Goal: Find specific page/section: Find specific page/section

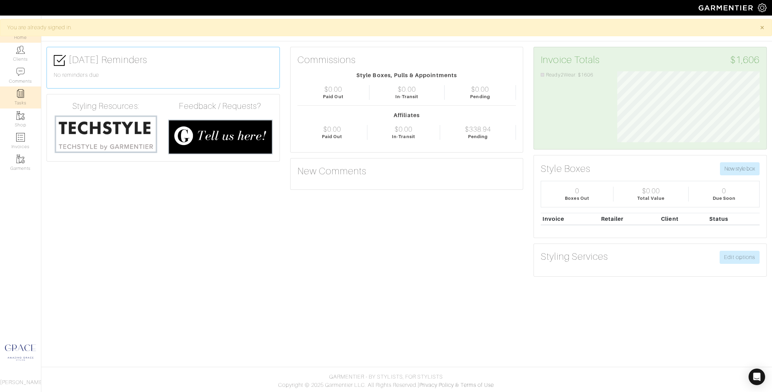
scroll to position [71, 153]
click at [14, 49] on link "Clients" at bounding box center [20, 54] width 41 height 22
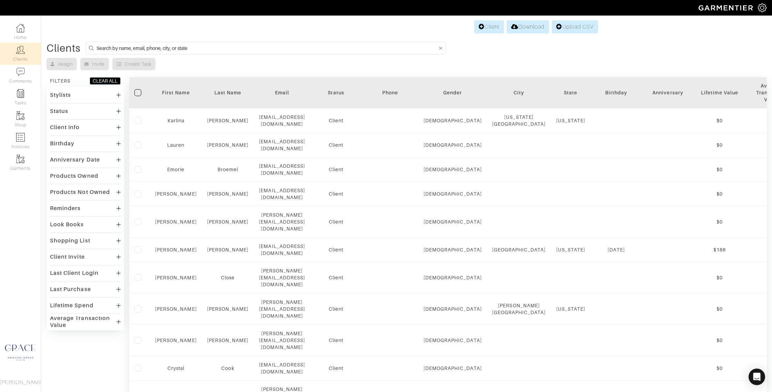
click at [155, 46] on input at bounding box center [266, 48] width 341 height 9
type input "liz rider"
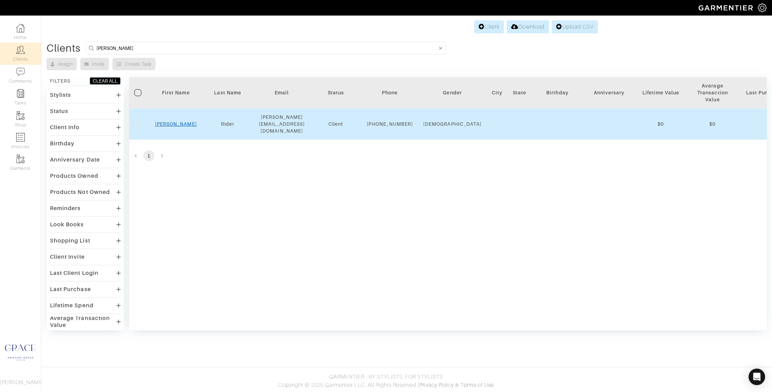
click at [175, 125] on link "Liz" at bounding box center [176, 124] width 42 height 6
